Goal: Transaction & Acquisition: Purchase product/service

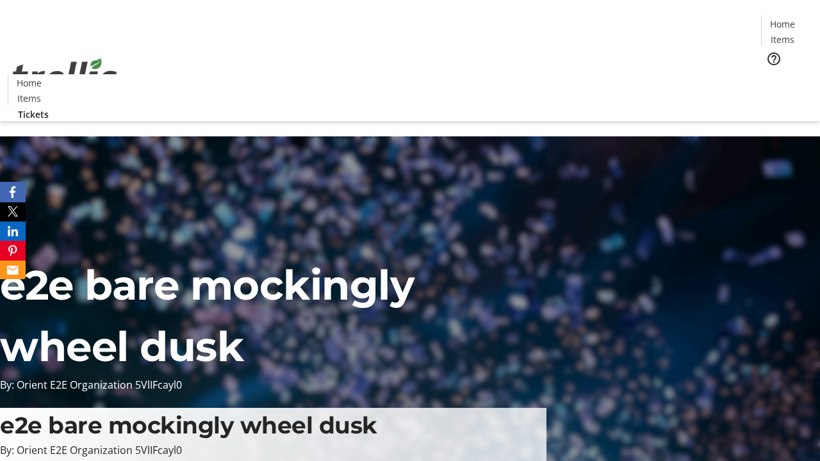
click at [771, 74] on span "Tickets" at bounding box center [786, 80] width 31 height 13
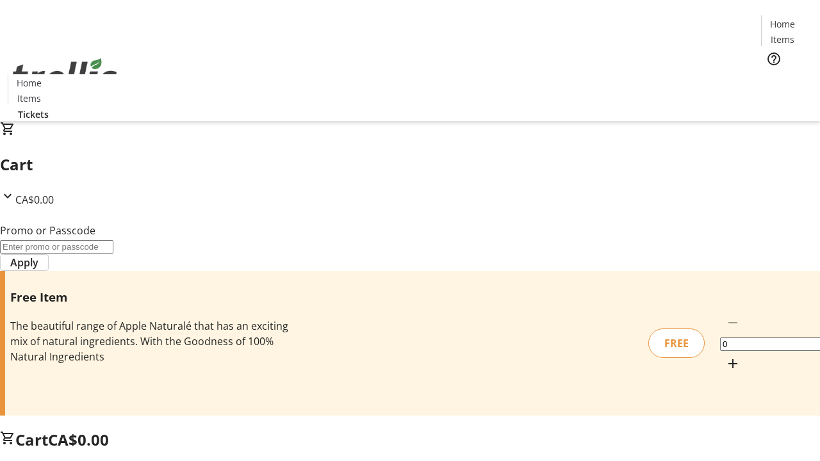
click at [725, 356] on mat-icon "Increment by one" at bounding box center [732, 363] width 15 height 15
type input "1"
